Goal: Task Accomplishment & Management: Manage account settings

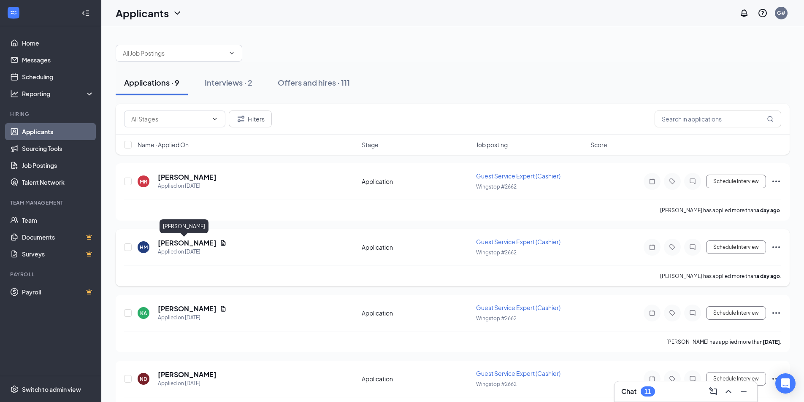
click at [191, 242] on h5 "[PERSON_NAME]" at bounding box center [187, 243] width 59 height 9
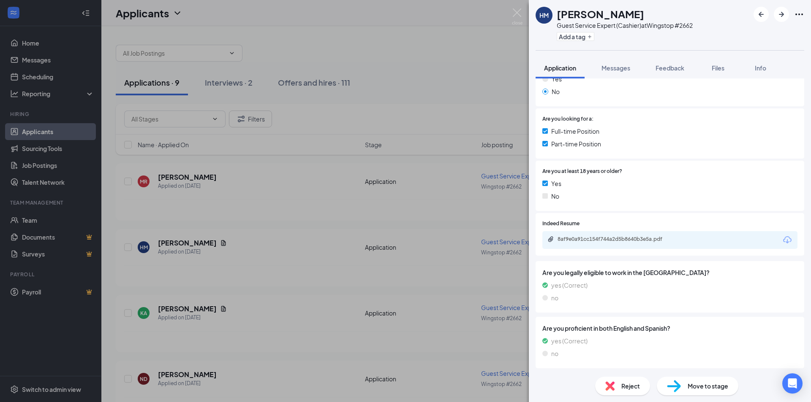
scroll to position [147, 0]
click at [595, 235] on div "8af9e0a91cc154f744a2d5b8640b3e5a.pdf" at bounding box center [669, 240] width 255 height 18
click at [596, 236] on div "8af9e0a91cc154f744a2d5b8640b3e5a.pdf" at bounding box center [616, 239] width 118 height 7
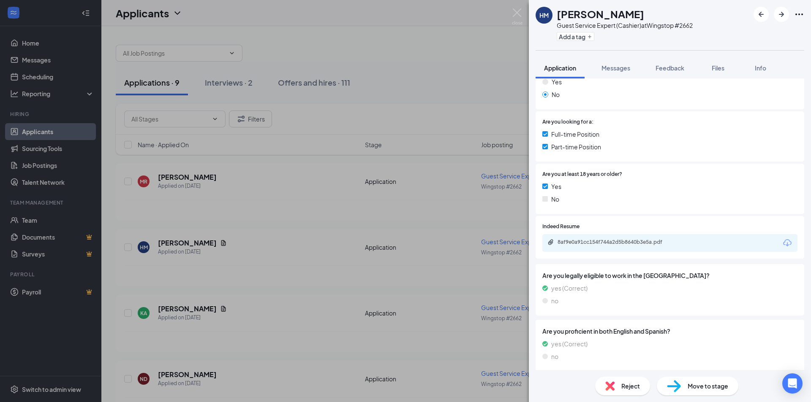
click at [682, 391] on div "Move to stage" at bounding box center [698, 386] width 82 height 19
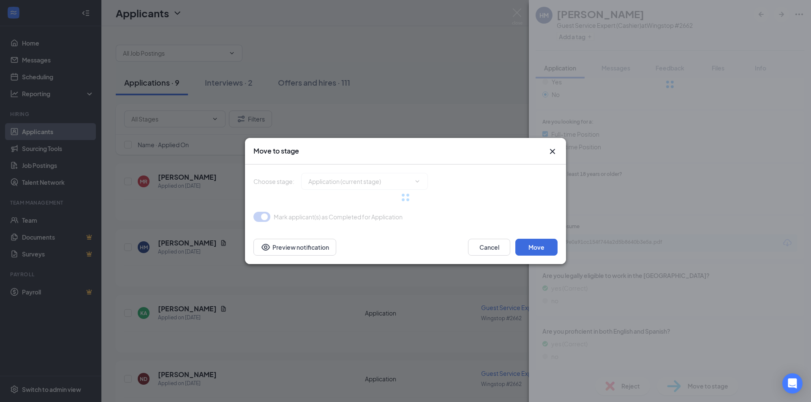
type input "Review (next stage)"
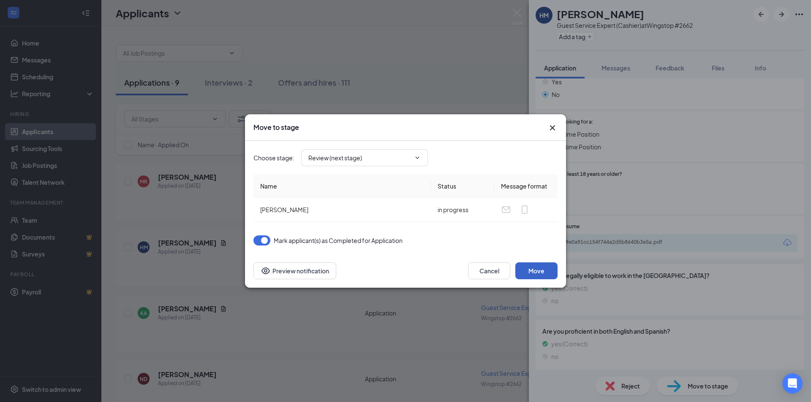
click at [537, 275] on button "Move" at bounding box center [536, 271] width 42 height 17
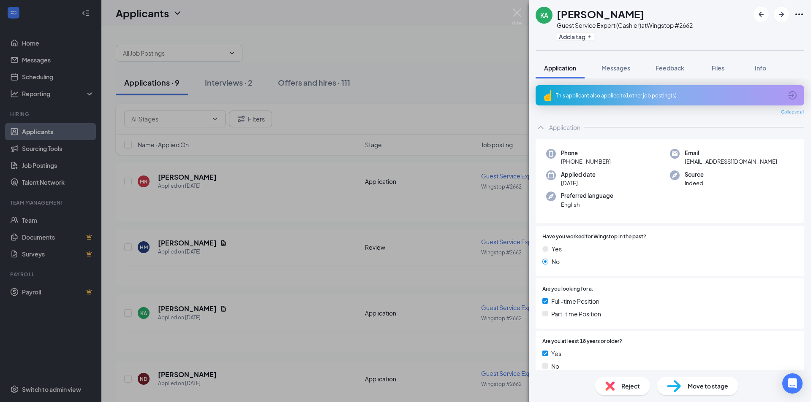
click at [158, 241] on div "KA [PERSON_NAME] Guest Service Expert (Cashier) at Wingstop #2662 Add a tag App…" at bounding box center [405, 201] width 811 height 402
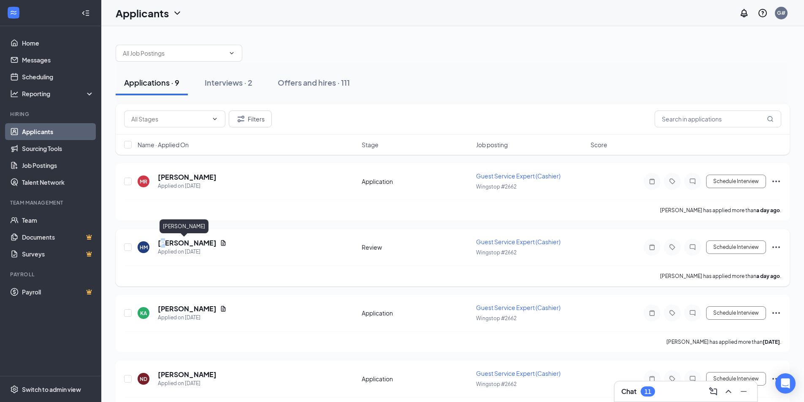
click at [164, 244] on h5 "[PERSON_NAME]" at bounding box center [187, 243] width 59 height 9
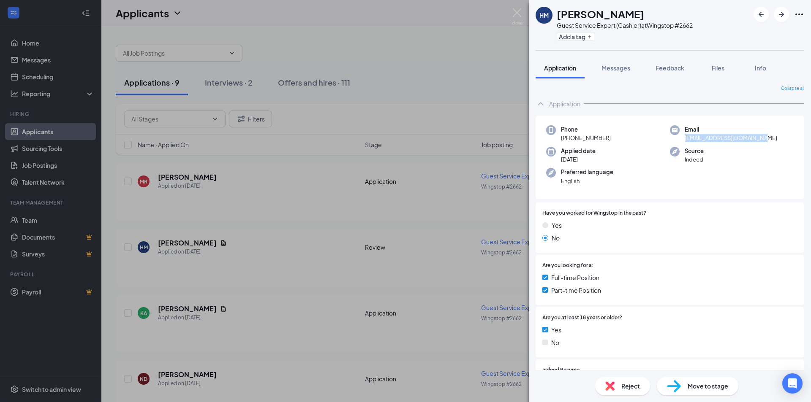
drag, startPoint x: 758, startPoint y: 139, endPoint x: 682, endPoint y: 139, distance: 76.0
click at [685, 139] on span "[EMAIL_ADDRESS][DOMAIN_NAME]" at bounding box center [731, 138] width 92 height 8
copy span "[EMAIL_ADDRESS][DOMAIN_NAME]"
click at [390, 120] on div "HM [PERSON_NAME] Guest Service Expert (Cashier) at Wingstop #2662 Add a tag App…" at bounding box center [405, 201] width 811 height 402
click at [177, 175] on div "HM [PERSON_NAME] Guest Service Expert (Cashier) at Wingstop #2662 Add a tag App…" at bounding box center [405, 201] width 811 height 402
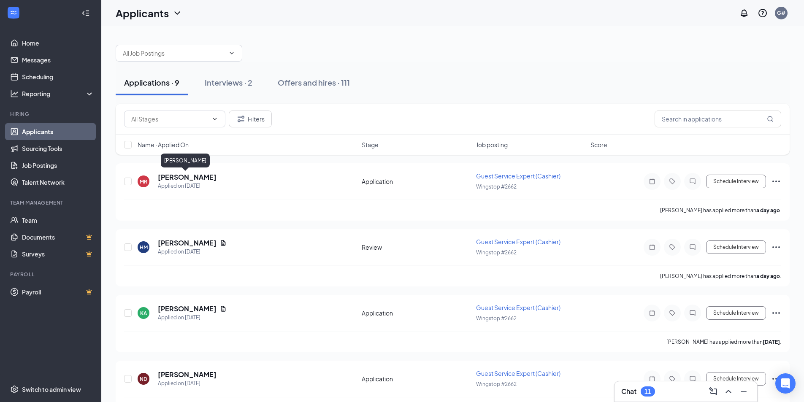
click at [177, 175] on h5 "[PERSON_NAME]" at bounding box center [187, 177] width 59 height 9
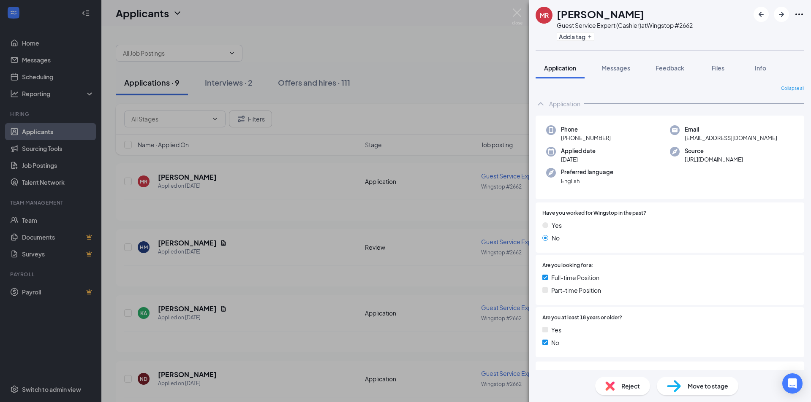
drag, startPoint x: 777, startPoint y: 139, endPoint x: 681, endPoint y: 140, distance: 95.4
click at [681, 140] on div "Email [EMAIL_ADDRESS][DOMAIN_NAME]" at bounding box center [732, 133] width 124 height 17
copy span "[EMAIL_ADDRESS][DOMAIN_NAME]"
click at [688, 390] on span "Move to stage" at bounding box center [708, 386] width 41 height 9
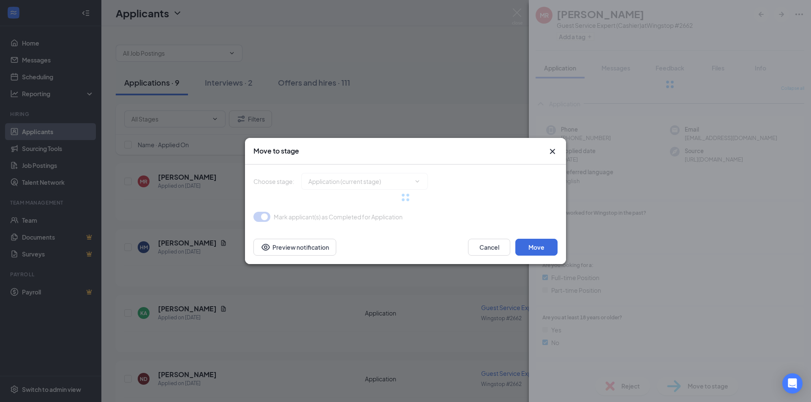
type input "Review (next stage)"
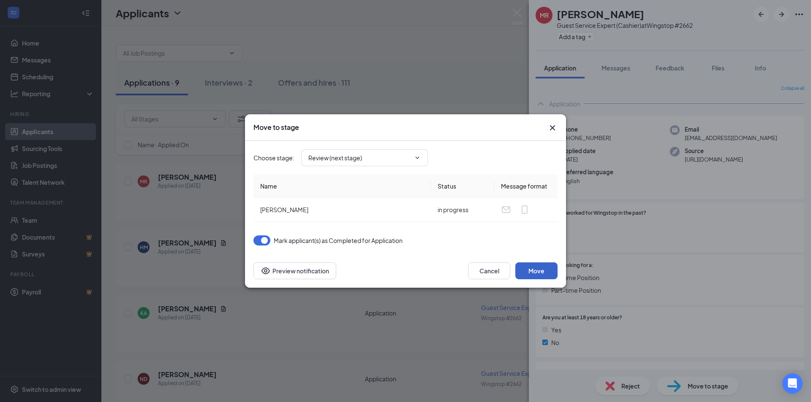
click at [538, 265] on button "Move" at bounding box center [536, 271] width 42 height 17
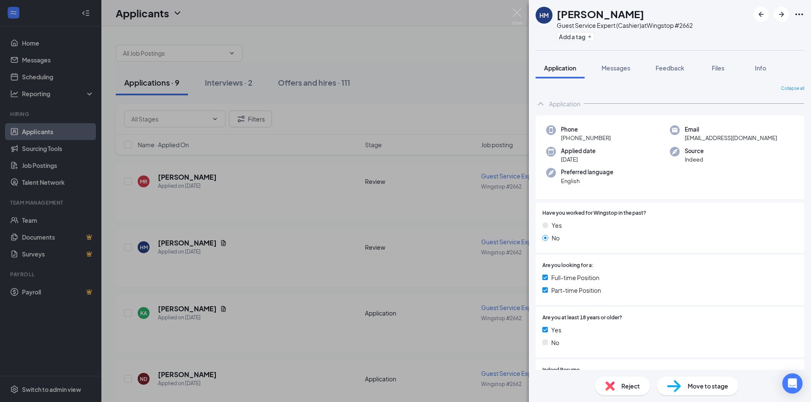
drag, startPoint x: 452, startPoint y: 55, endPoint x: 401, endPoint y: 73, distance: 54.1
click at [452, 55] on div "HM [PERSON_NAME] Guest Service Expert (Cashier) at Wingstop #2662 Add a tag App…" at bounding box center [405, 201] width 811 height 402
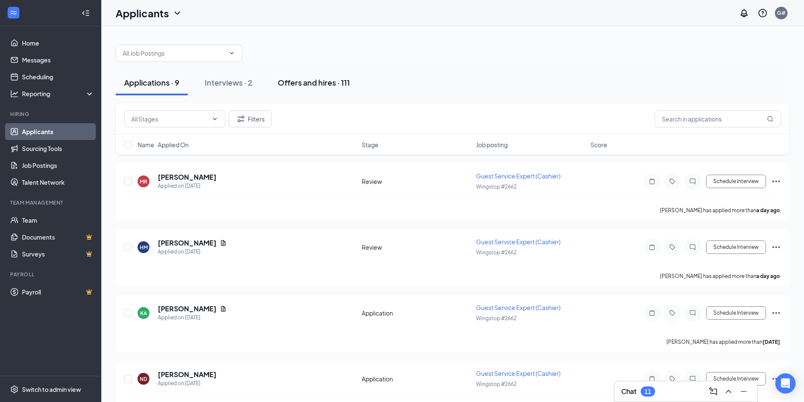
click at [338, 86] on div "Offers and hires · 111" at bounding box center [314, 82] width 72 height 11
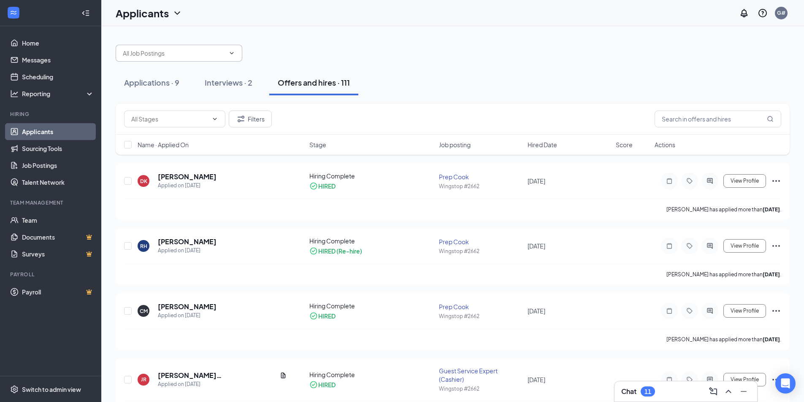
click at [234, 53] on icon "ChevronDown" at bounding box center [231, 53] width 7 height 7
click at [234, 50] on icon "ChevronDown" at bounding box center [231, 53] width 7 height 7
click at [230, 53] on icon "ChevronDown" at bounding box center [231, 53] width 7 height 7
click at [22, 133] on link "Applicants" at bounding box center [58, 131] width 72 height 17
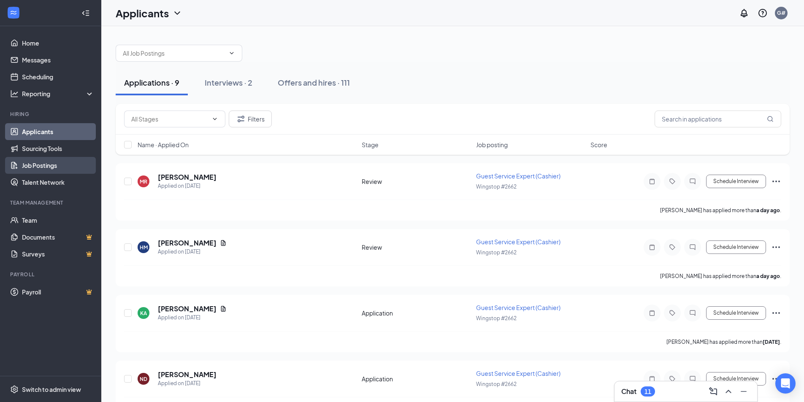
click at [36, 160] on link "Job Postings" at bounding box center [58, 165] width 72 height 17
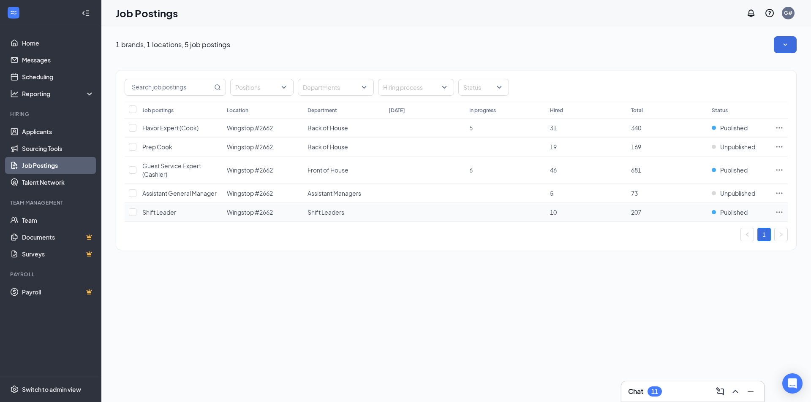
click at [636, 215] on span "207" at bounding box center [636, 213] width 10 height 8
click at [337, 214] on span "Shift Leaders" at bounding box center [325, 213] width 37 height 8
click at [782, 210] on icon "Ellipses" at bounding box center [779, 212] width 8 height 8
click at [743, 268] on span "Link to job posting" at bounding box center [719, 265] width 113 height 9
